Goal: Information Seeking & Learning: Understand process/instructions

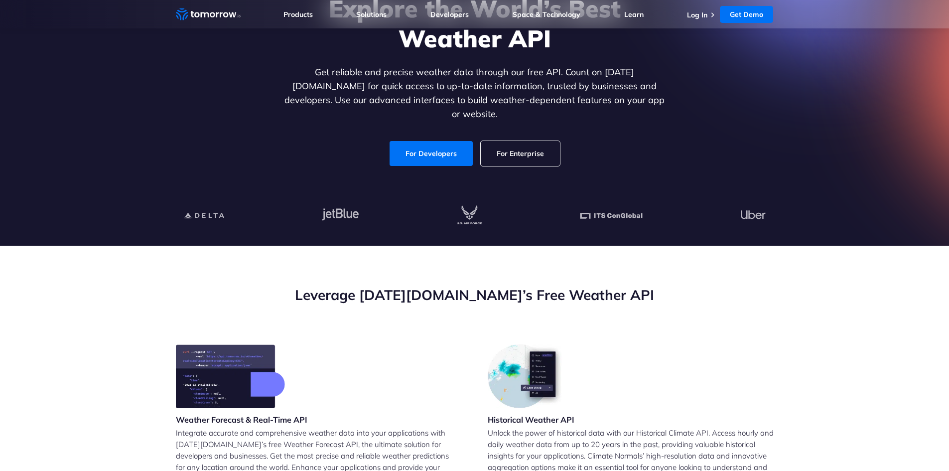
scroll to position [100, 0]
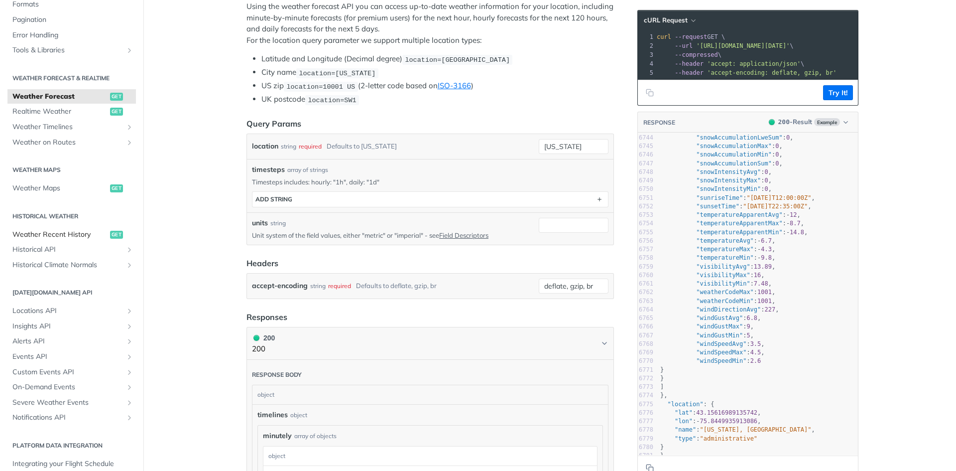
click at [49, 233] on span "Weather Recent History" at bounding box center [59, 235] width 95 height 10
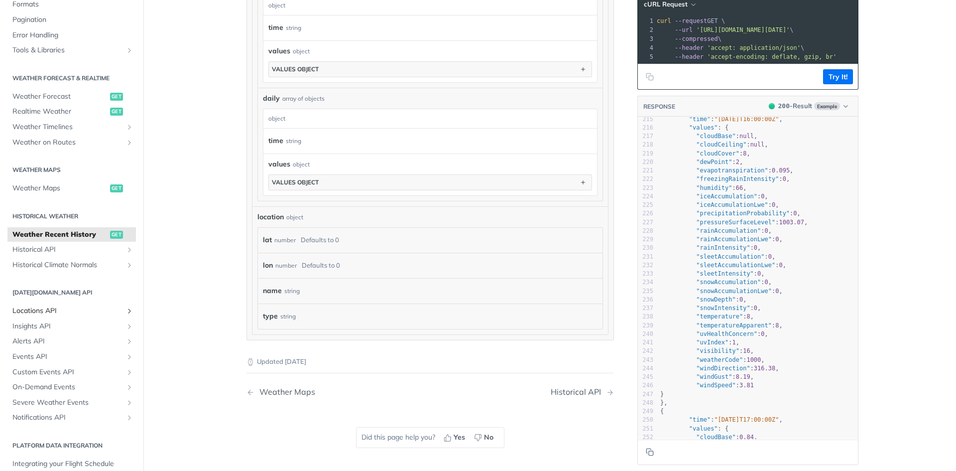
click at [52, 311] on span "Locations API" at bounding box center [67, 311] width 111 height 10
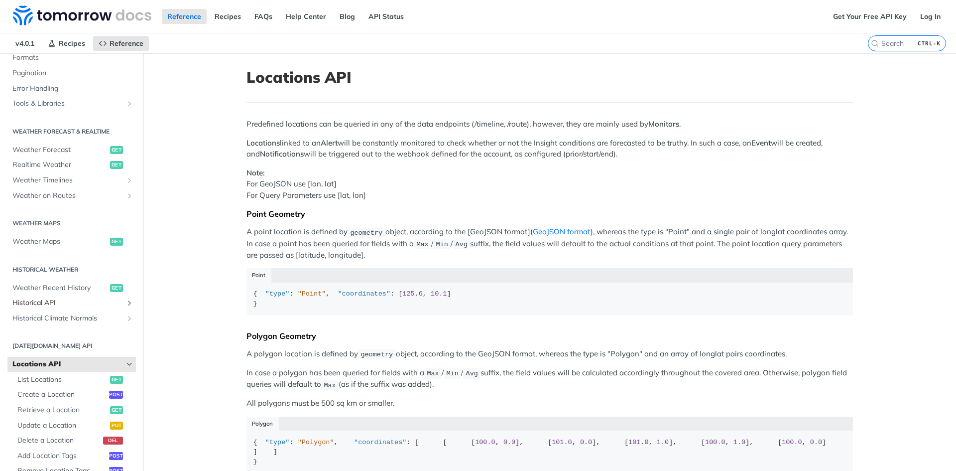
click at [56, 299] on span "Historical API" at bounding box center [67, 303] width 111 height 10
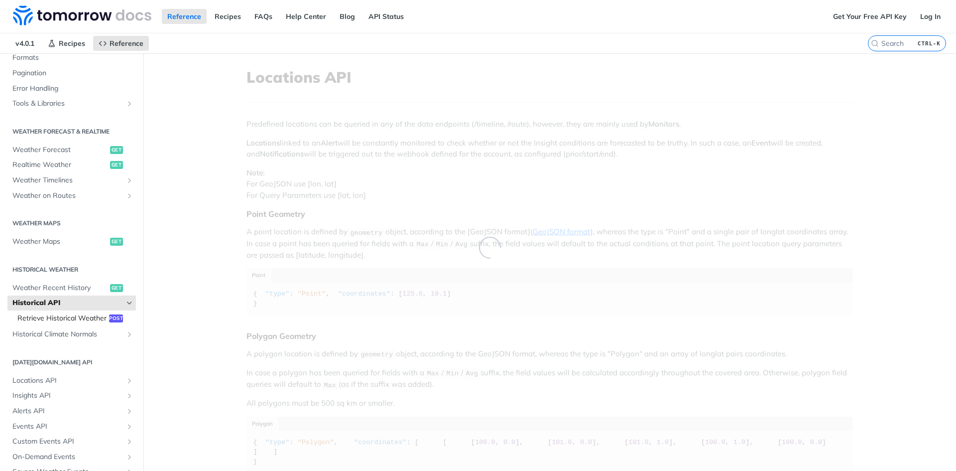
click at [58, 321] on span "Retrieve Historical Weather" at bounding box center [61, 318] width 89 height 10
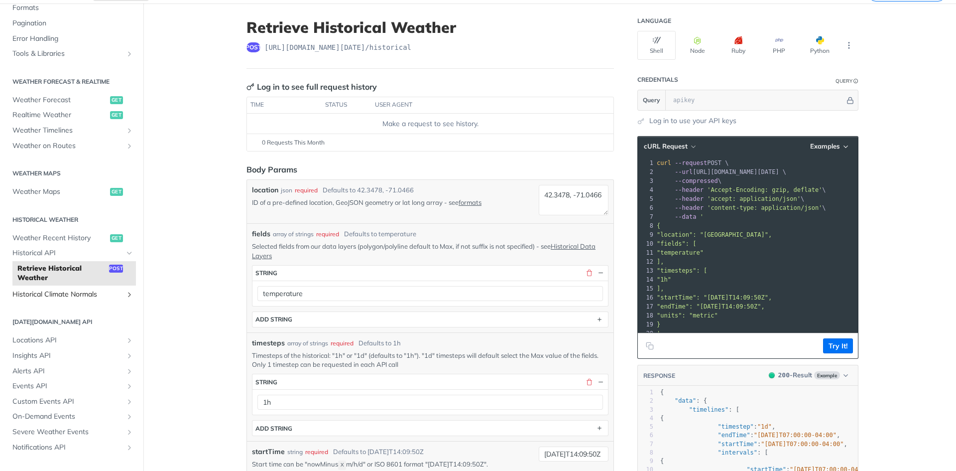
click at [76, 295] on span "Historical Climate Normals" at bounding box center [67, 294] width 111 height 10
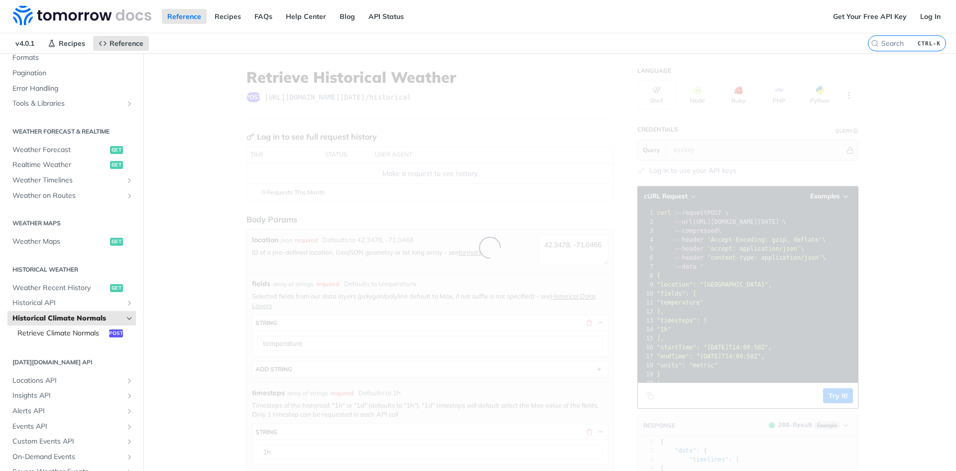
click at [61, 336] on span "Retrieve Climate Normals" at bounding box center [61, 333] width 89 height 10
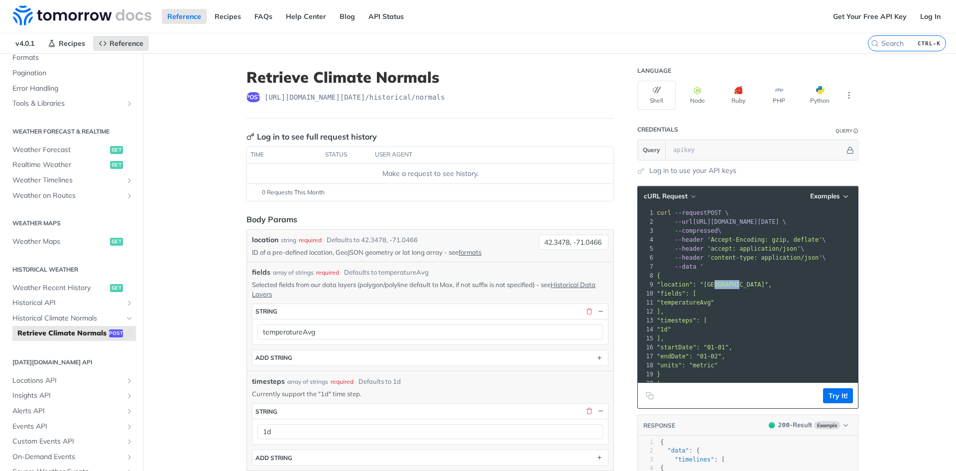
drag, startPoint x: 726, startPoint y: 285, endPoint x: 737, endPoint y: 292, distance: 12.7
click at [730, 286] on span ""location": "42.3478, -71.0466"," at bounding box center [714, 284] width 115 height 7
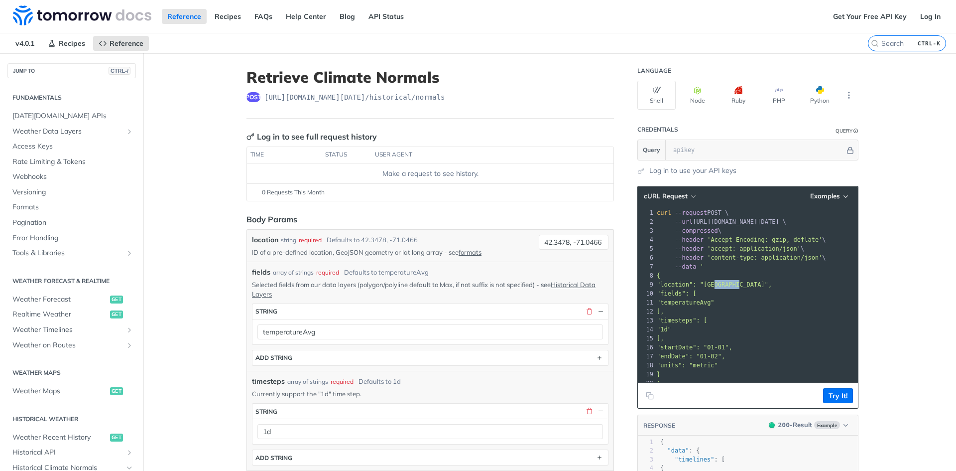
drag, startPoint x: 662, startPoint y: 283, endPoint x: 765, endPoint y: 284, distance: 103.1
click at [765, 284] on pre ""location": "42.3478, -71.0466"," at bounding box center [760, 284] width 211 height 9
click at [766, 284] on pre ""location": "42.3478, -71.0466"," at bounding box center [760, 284] width 211 height 9
drag, startPoint x: 764, startPoint y: 284, endPoint x: 654, endPoint y: 286, distance: 110.1
click at [657, 286] on span ""location": "42.3478, -71.0466"," at bounding box center [714, 284] width 115 height 7
